Goal: Transaction & Acquisition: Purchase product/service

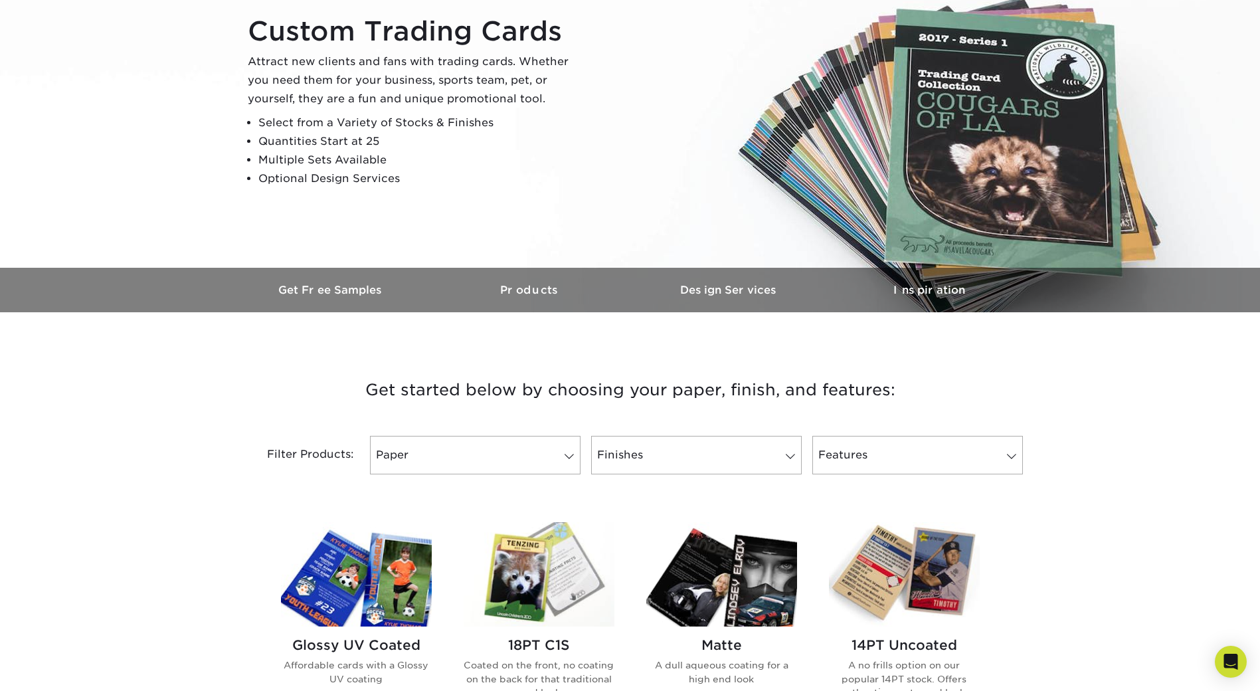
scroll to position [199, 0]
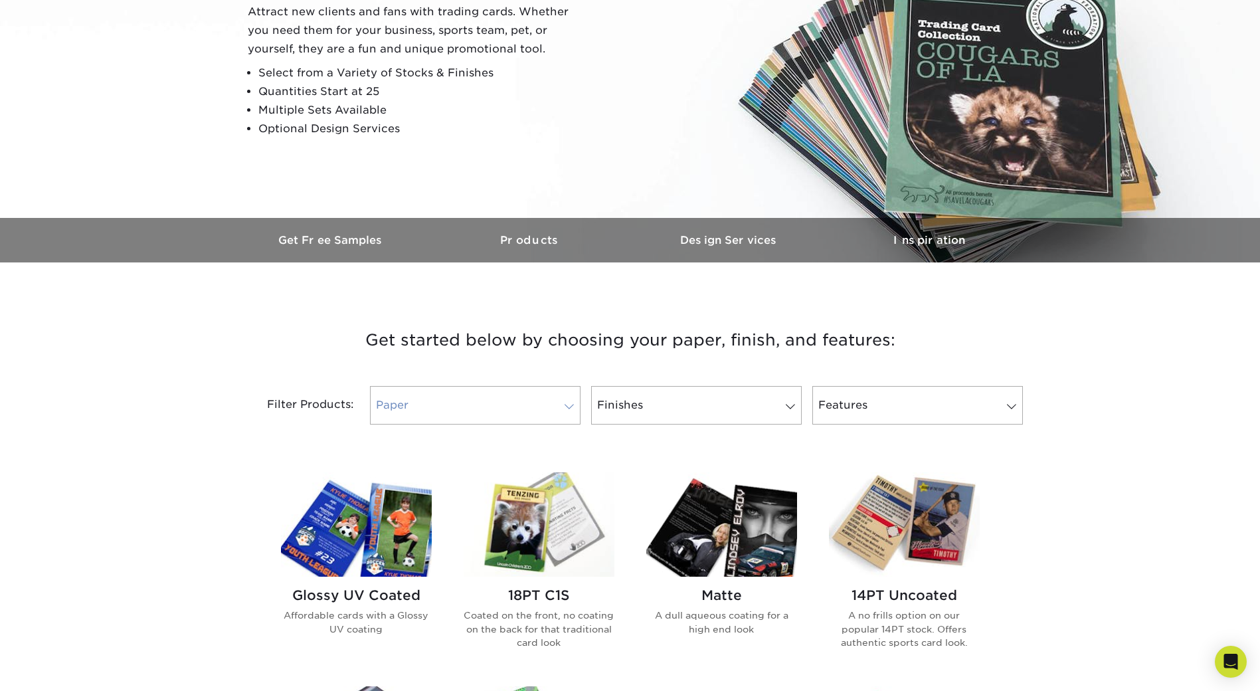
click at [567, 403] on span at bounding box center [569, 406] width 19 height 11
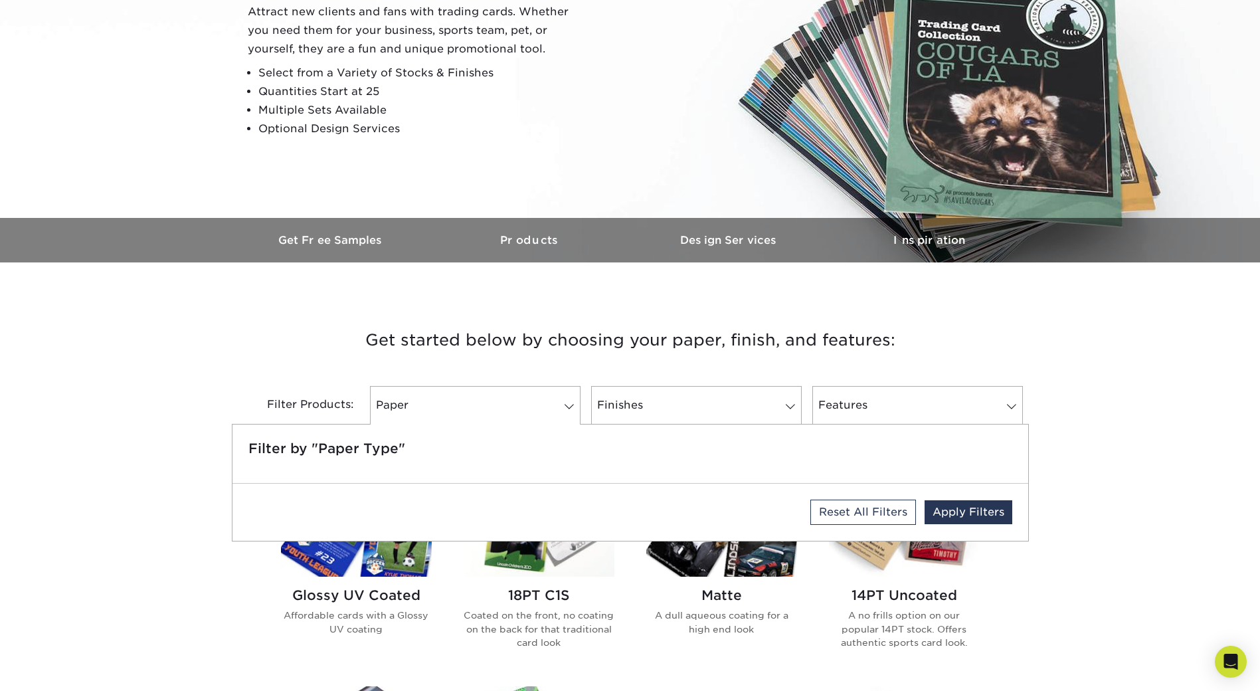
click at [322, 336] on h3 "Get started below by choosing your paper, finish, and features:" at bounding box center [630, 340] width 777 height 60
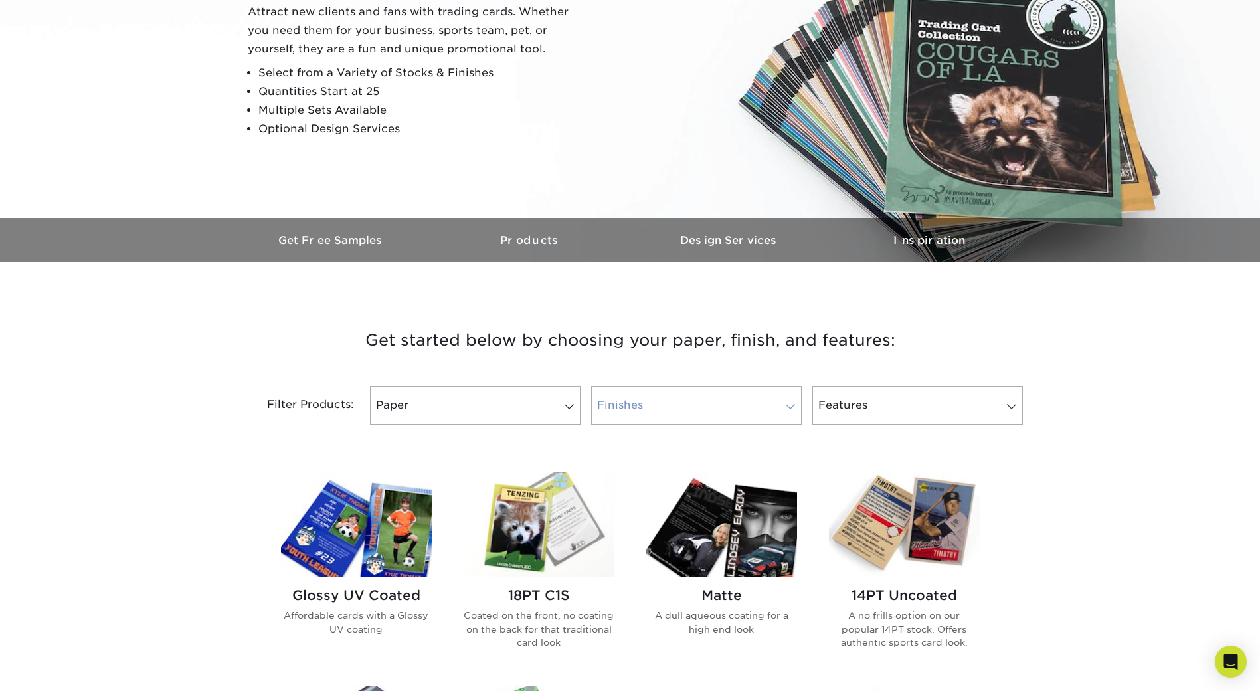
click at [791, 409] on span at bounding box center [790, 406] width 19 height 11
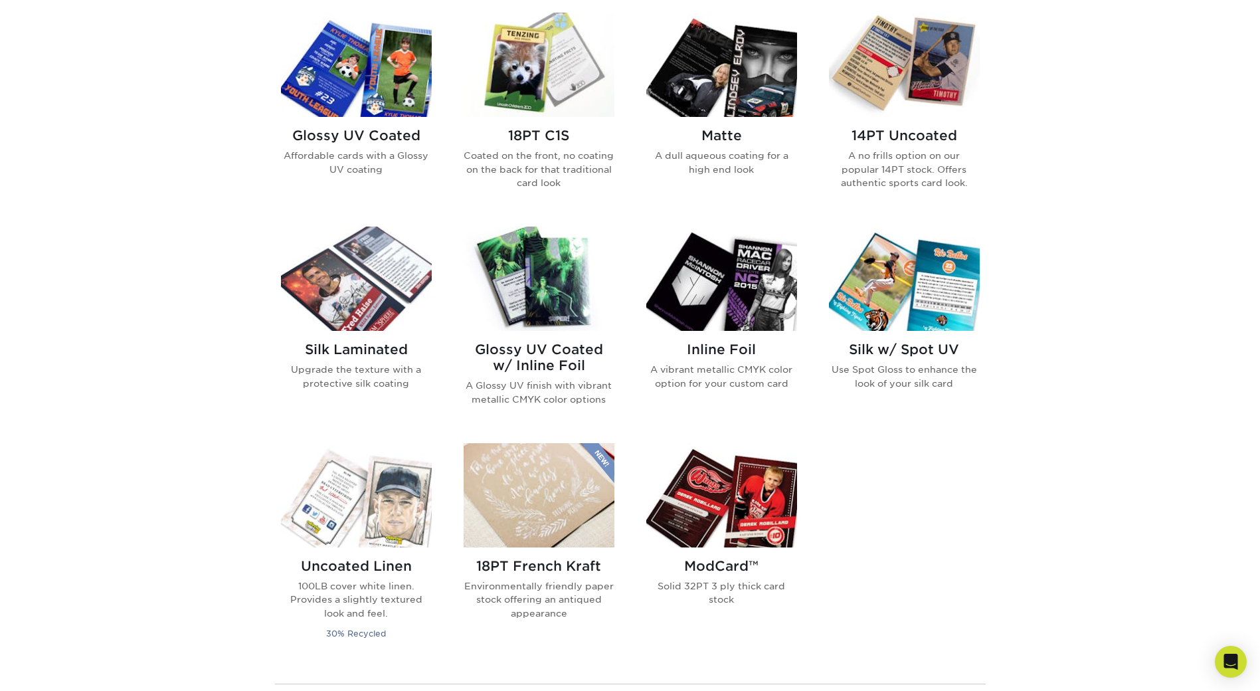
scroll to position [664, 0]
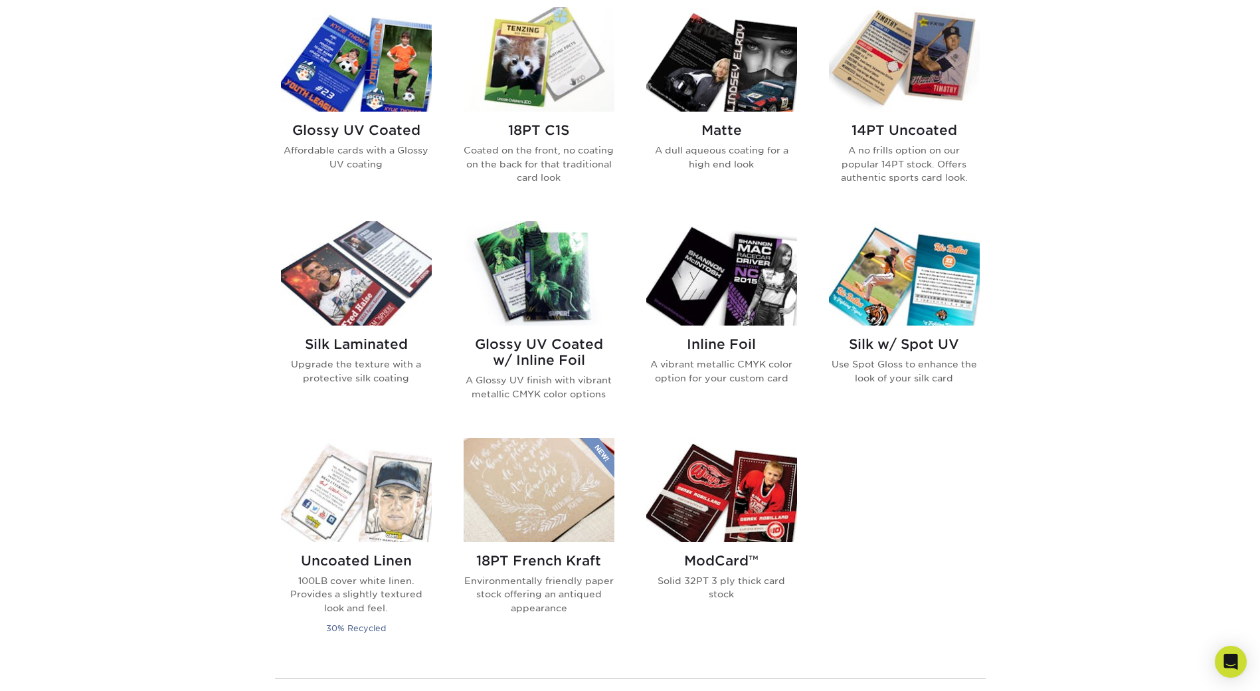
click at [714, 499] on img at bounding box center [722, 490] width 151 height 104
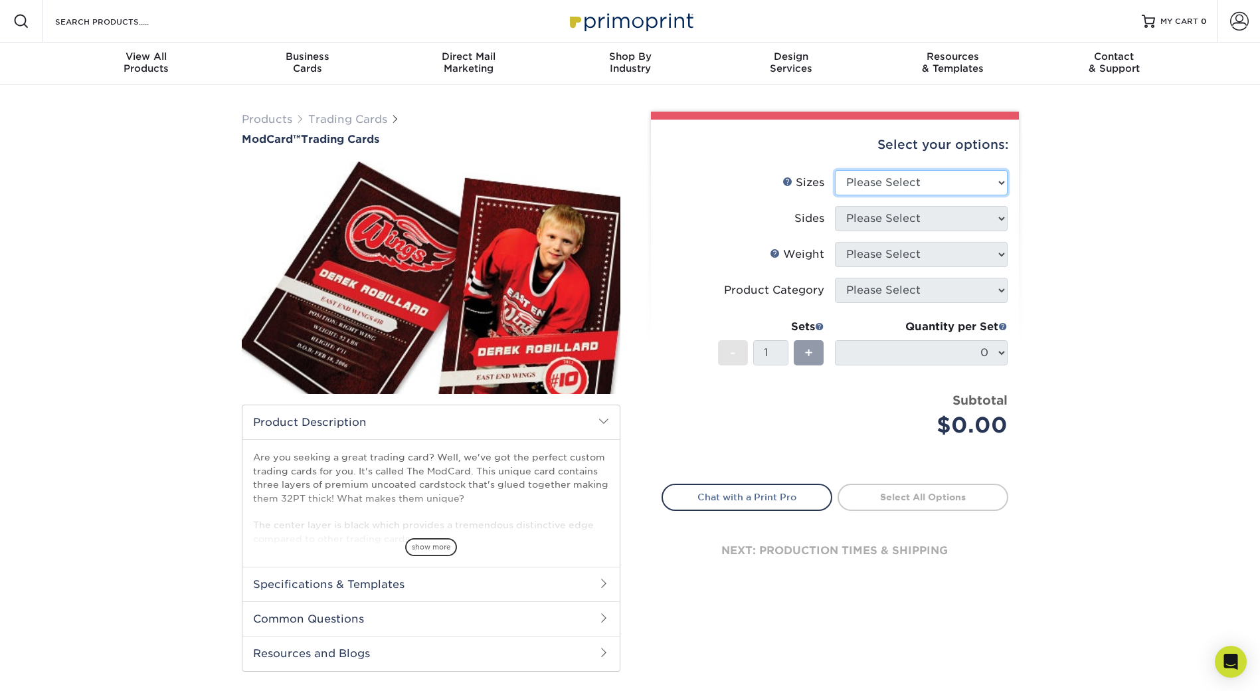
click at [1007, 183] on select "Please Select 2.5" x 3.5"" at bounding box center [921, 182] width 173 height 25
select select "2.50x3.50"
click at [835, 170] on select "Please Select 2.5" x 3.5"" at bounding box center [921, 182] width 173 height 25
click at [1011, 254] on div "Select your options: Sizes Help Sizes Please Select 2.5" x 3.5" Sides Please Se…" at bounding box center [835, 361] width 368 height 482
click at [1001, 219] on select "Please Select Print Both Sides Print Front Only" at bounding box center [921, 218] width 173 height 25
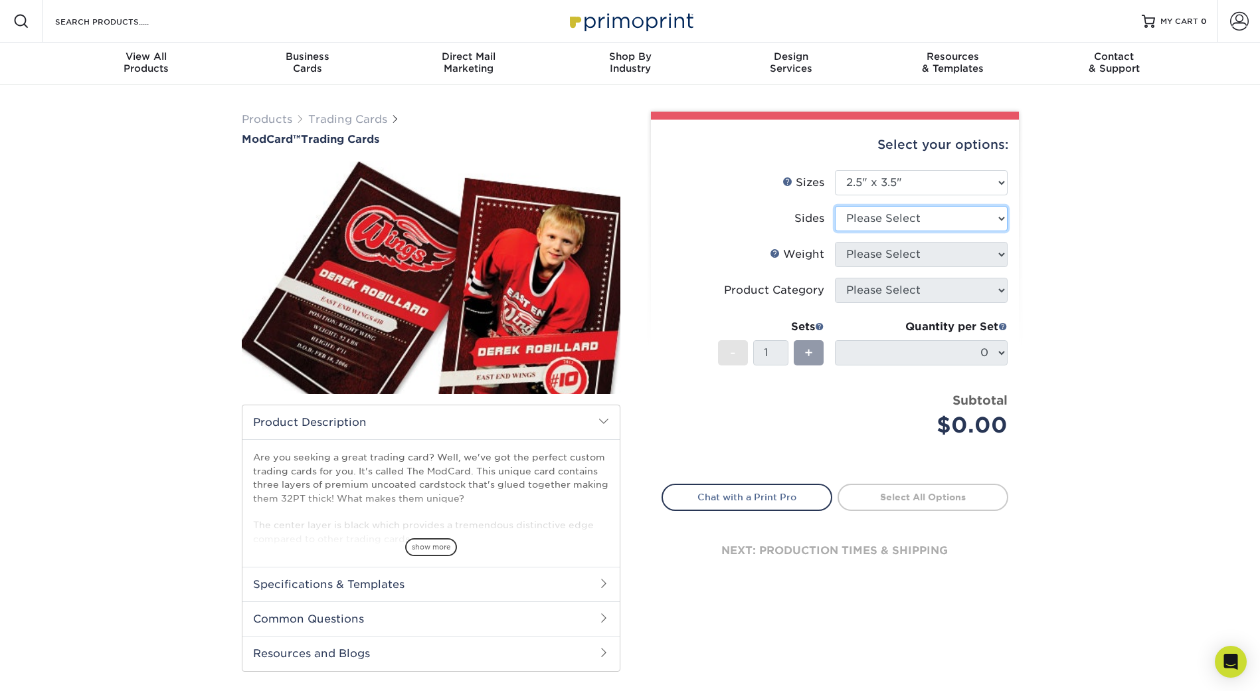
select select "13abbda7-1d64-4f25-8bb2-c179b224825d"
click at [835, 206] on select "Please Select Print Both Sides Print Front Only" at bounding box center [921, 218] width 173 height 25
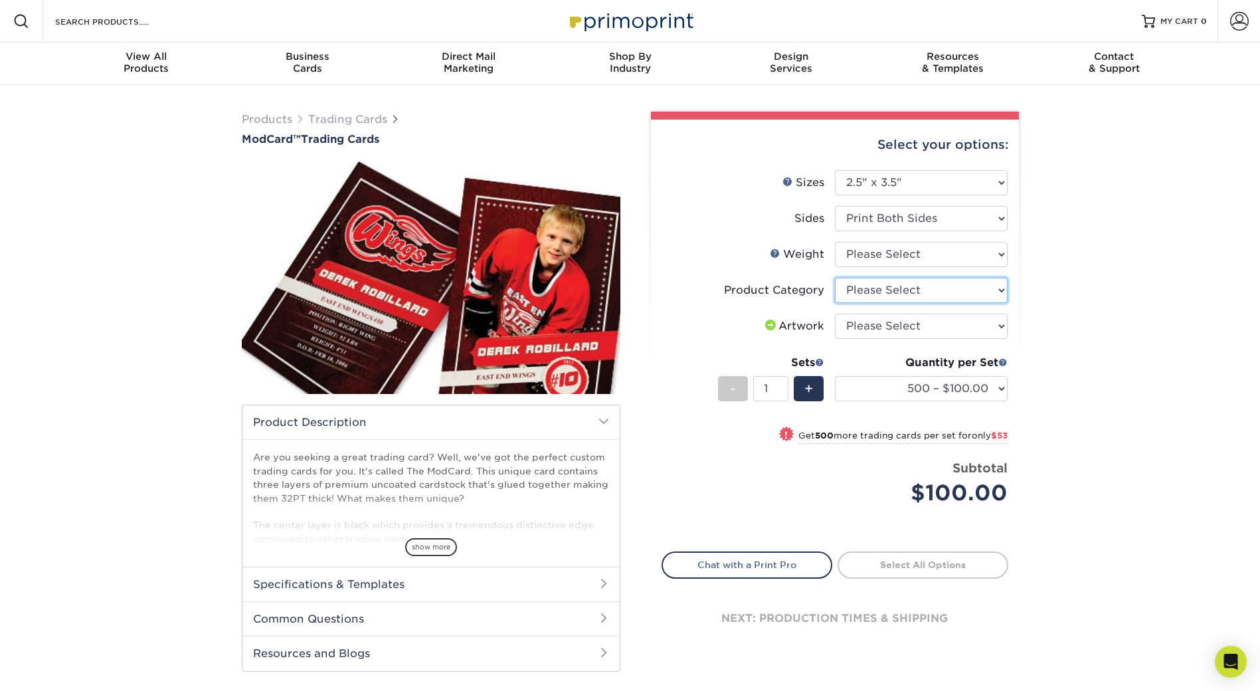
click at [1002, 292] on select "Please Select Trading Cards" at bounding box center [921, 290] width 173 height 25
select select "c2f9bce9-36c2-409d-b101-c29d9d031e18"
click at [835, 278] on select "Please Select Trading Cards" at bounding box center [921, 290] width 173 height 25
click at [1002, 327] on select "Please Select I will upload files I need a design - $100" at bounding box center [921, 326] width 173 height 25
select select "upload"
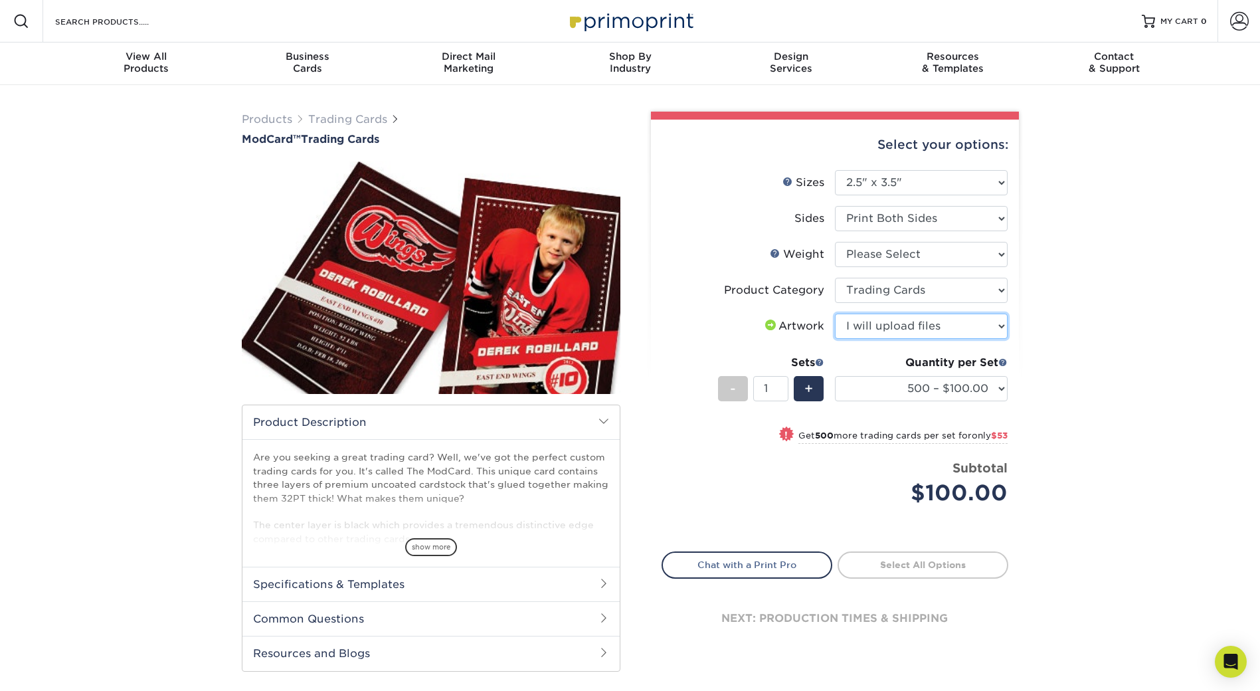
click at [835, 314] on select "Please Select I will upload files I need a design - $100" at bounding box center [921, 326] width 173 height 25
click at [1003, 389] on select "500 – $100.00 1000 – $153.00" at bounding box center [921, 388] width 173 height 25
